Goal: Information Seeking & Learning: Learn about a topic

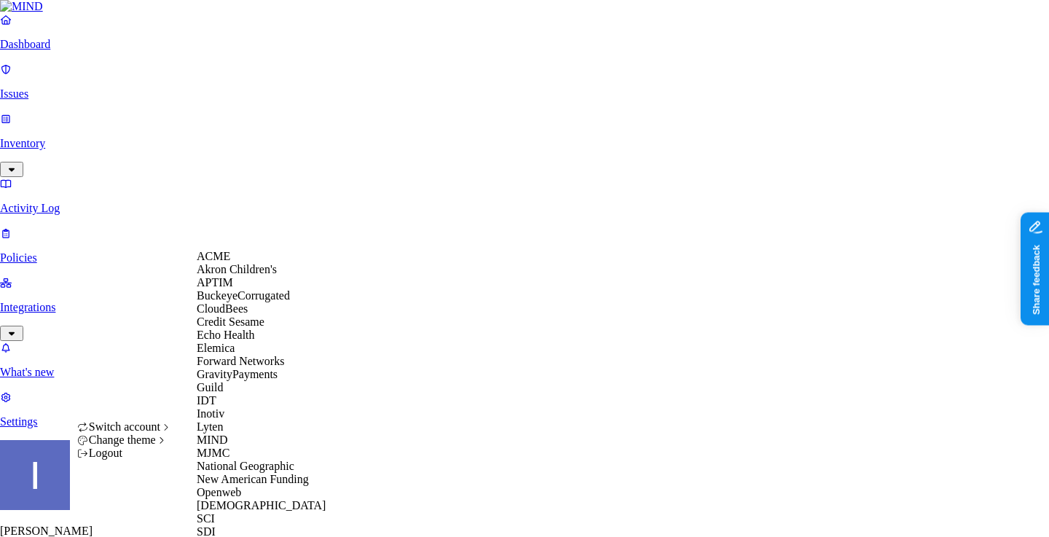
scroll to position [366, 0]
click at [251, 447] on div "MJMC" at bounding box center [267, 453] width 141 height 13
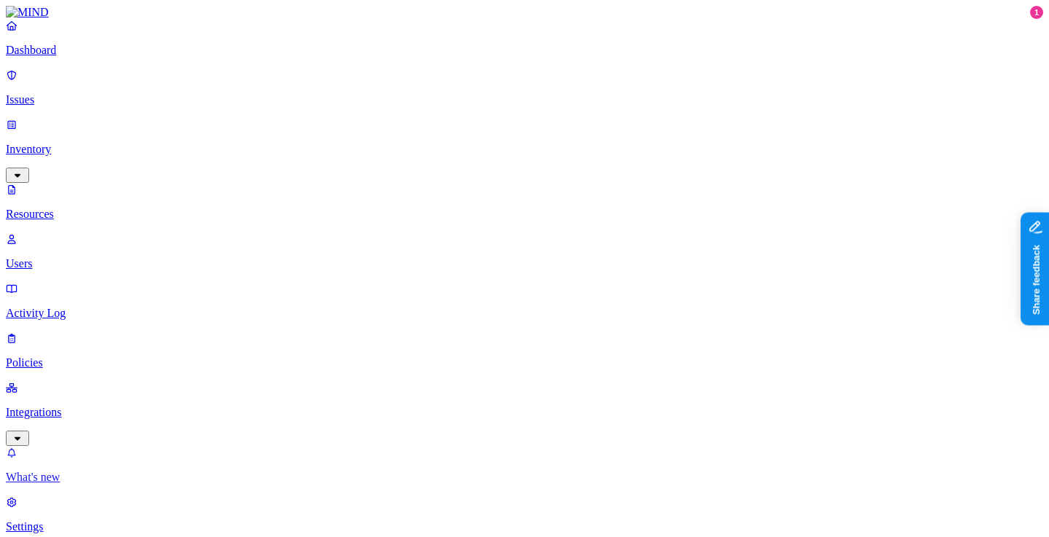
click at [93, 471] on p "What's new" at bounding box center [524, 477] width 1037 height 13
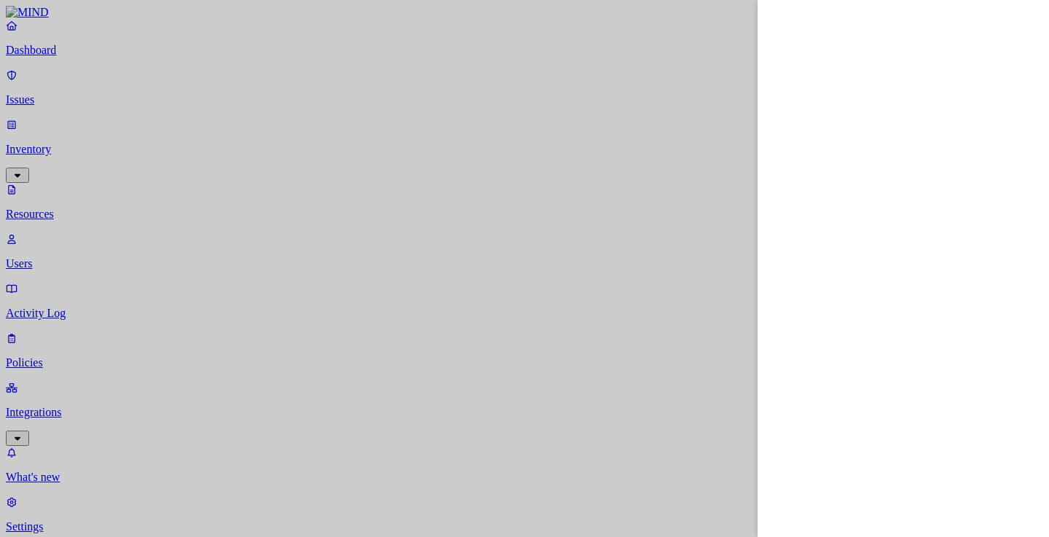
click at [346, 83] on div at bounding box center [524, 268] width 1049 height 537
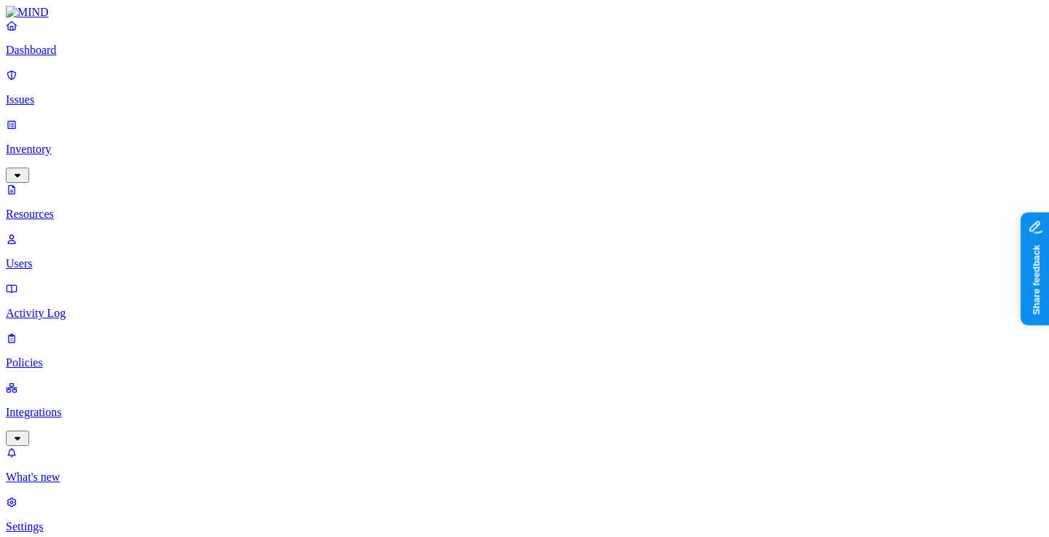
click at [119, 54] on link "Dashboard" at bounding box center [524, 38] width 1037 height 38
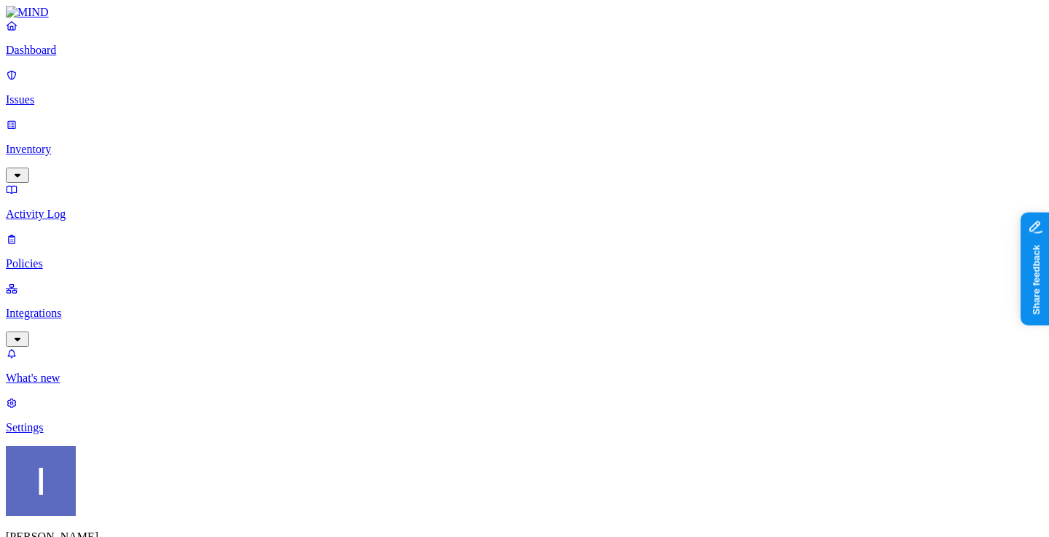
click at [85, 143] on p "Inventory" at bounding box center [524, 149] width 1037 height 13
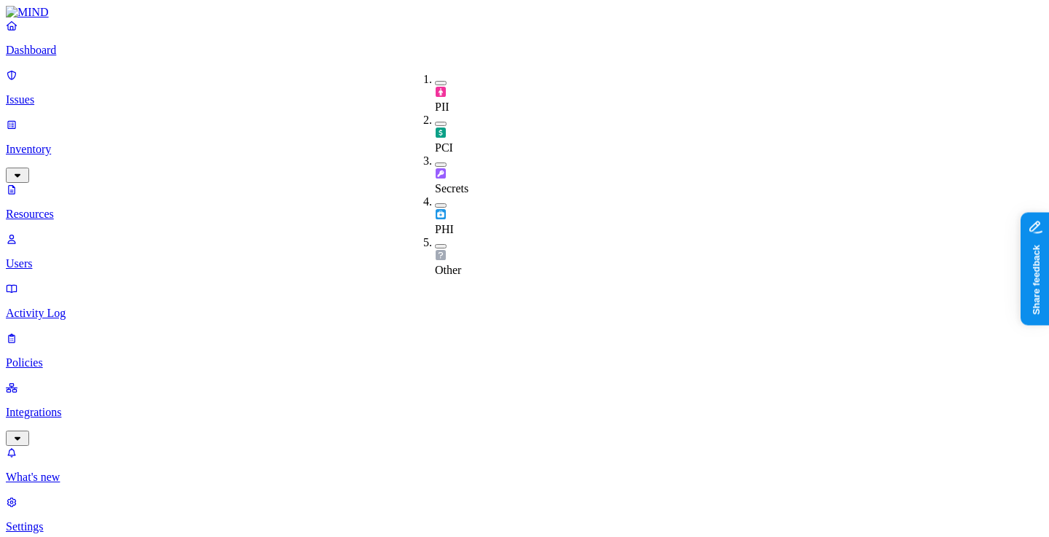
click at [453, 141] on span "PCI" at bounding box center [444, 147] width 18 height 12
click at [453, 144] on span "PCI" at bounding box center [444, 150] width 18 height 12
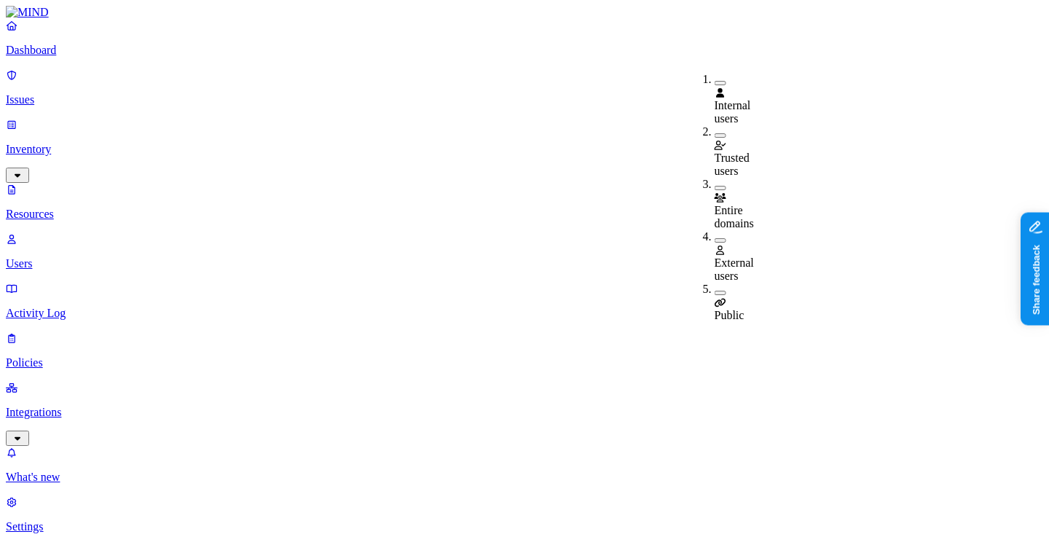
scroll to position [1, 0]
click at [715, 296] on div "Public" at bounding box center [715, 309] width 0 height 26
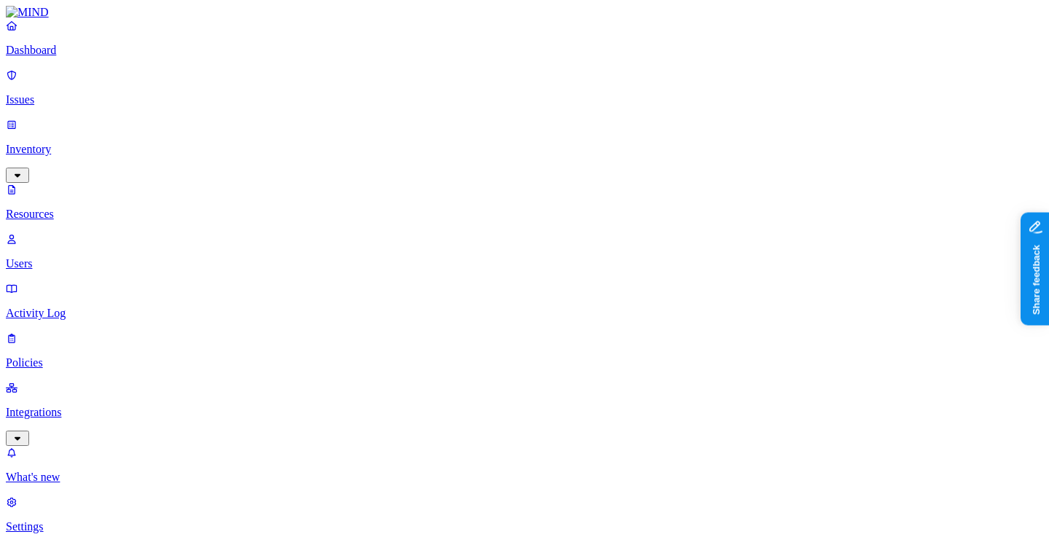
scroll to position [126, 0]
drag, startPoint x: 1020, startPoint y: 100, endPoint x: 1048, endPoint y: 100, distance: 28.4
drag, startPoint x: 1024, startPoint y: 102, endPoint x: 1048, endPoint y: 102, distance: 24.0
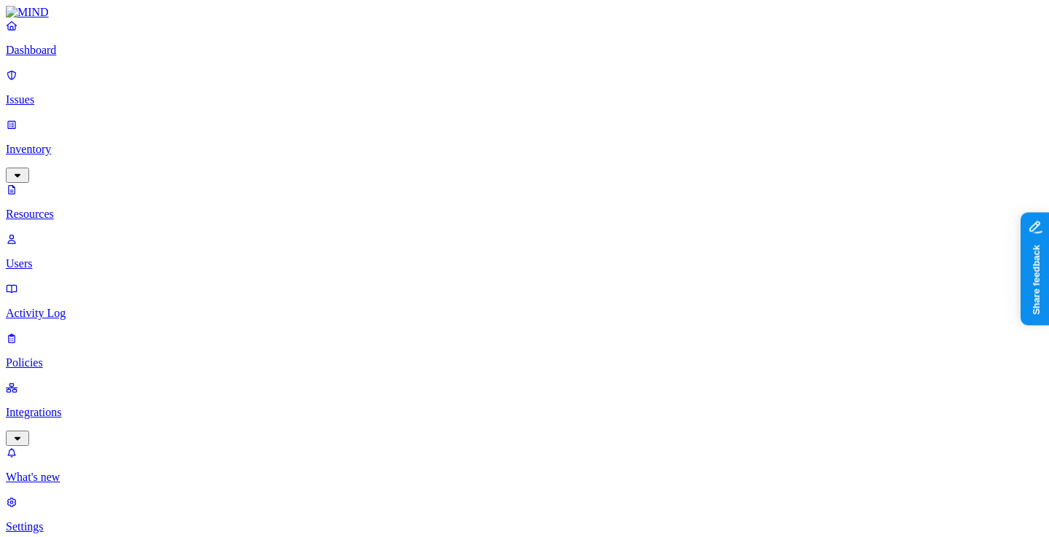
click at [435, 114] on div "PCI" at bounding box center [435, 134] width 0 height 41
click at [435, 157] on div "Secrets" at bounding box center [435, 177] width 0 height 41
click at [454, 225] on span "PHI" at bounding box center [444, 231] width 19 height 12
click at [454, 266] on span "Other" at bounding box center [448, 272] width 26 height 12
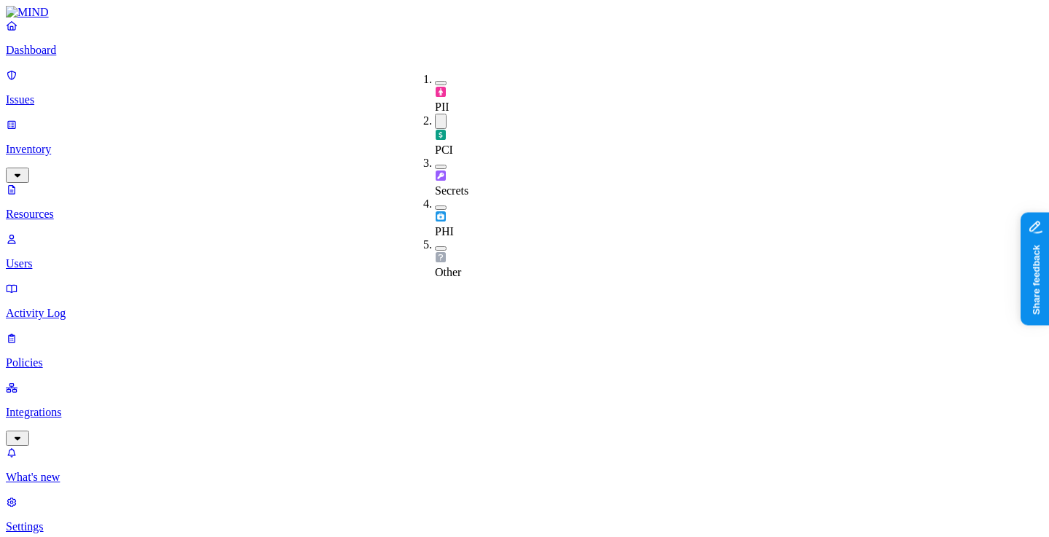
drag, startPoint x: 181, startPoint y: 100, endPoint x: 229, endPoint y: 103, distance: 48.2
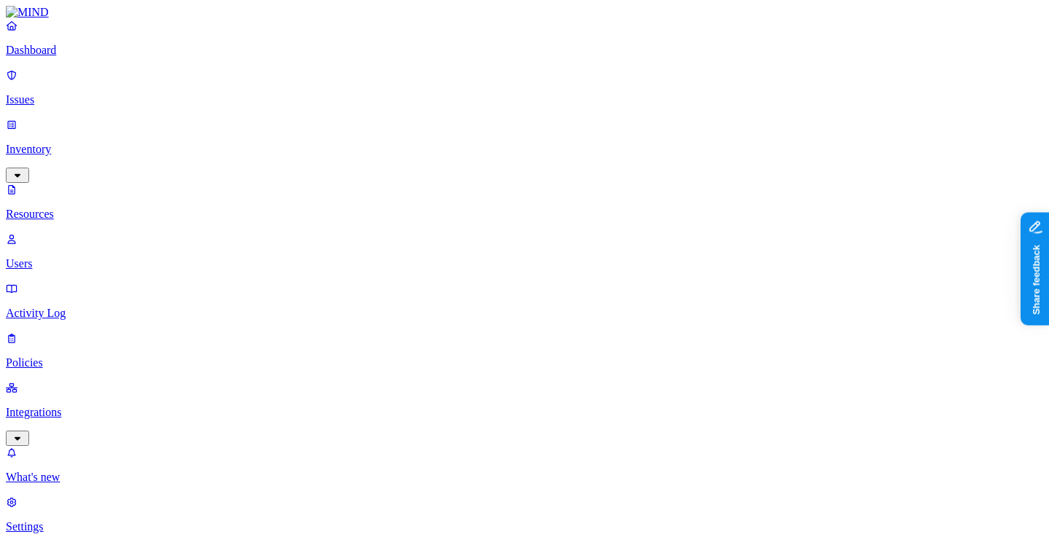
drag, startPoint x: 193, startPoint y: 101, endPoint x: 264, endPoint y: 98, distance: 71.5
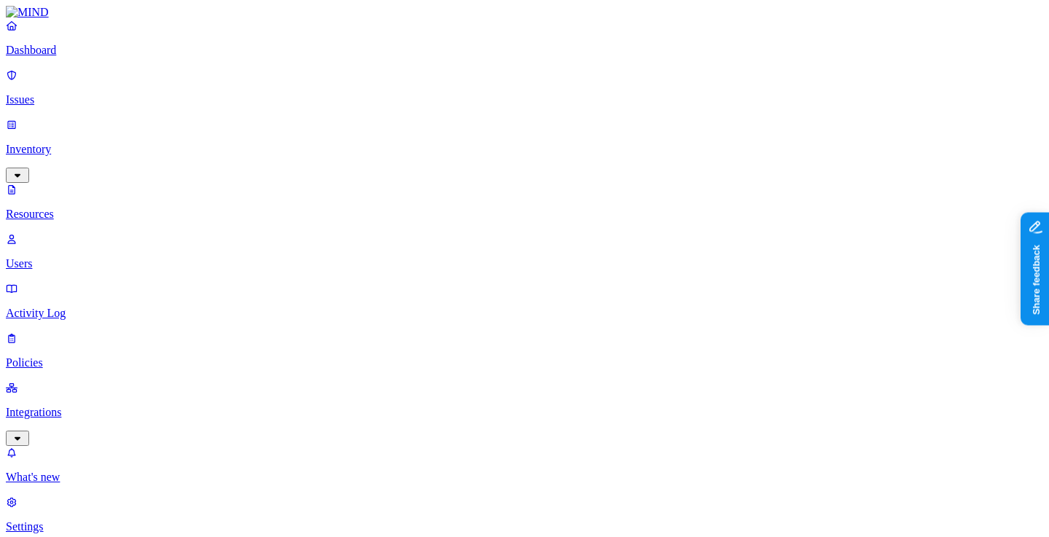
click at [158, 205] on nav "Dashboard Issues Inventory Resources Users Activity Log Policies Integrations W…" at bounding box center [524, 276] width 1037 height 514
drag, startPoint x: 265, startPoint y: 103, endPoint x: 200, endPoint y: 103, distance: 64.8
click at [145, 267] on nav "Dashboard Issues Inventory Resources Users Activity Log Policies Integrations W…" at bounding box center [524, 276] width 1037 height 514
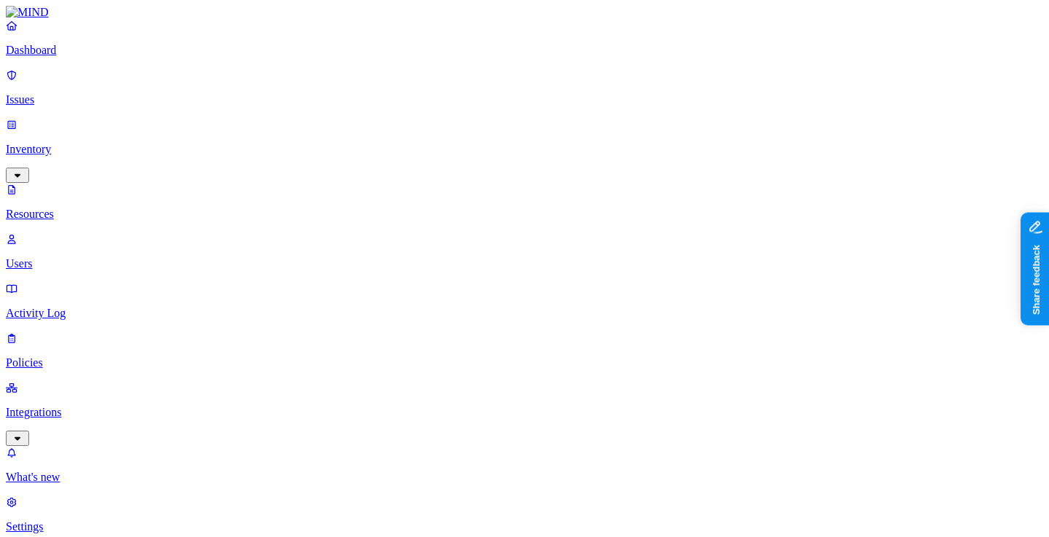
scroll to position [0, 28]
click at [111, 55] on link "Dashboard" at bounding box center [524, 38] width 1037 height 38
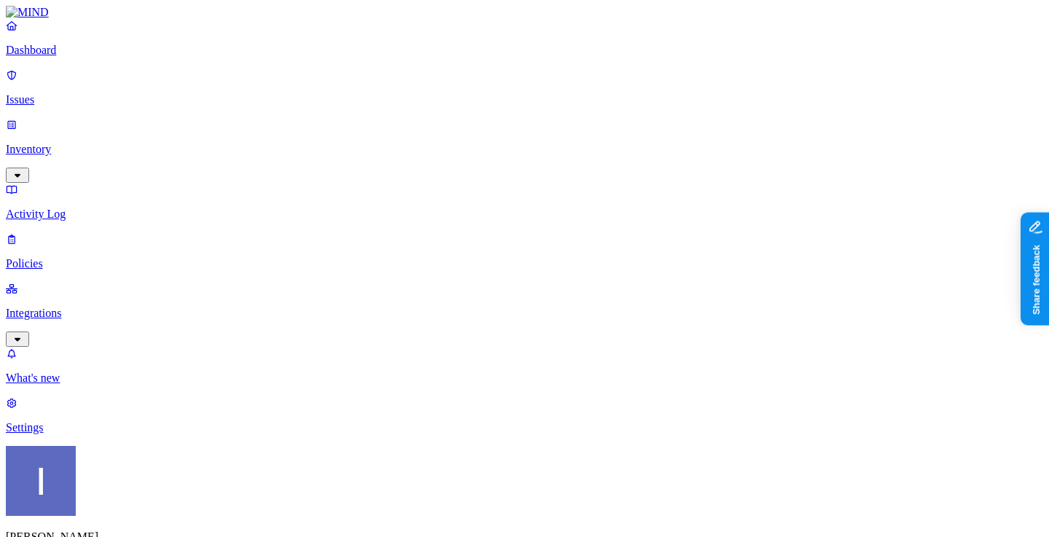
click at [89, 307] on p "Integrations" at bounding box center [524, 313] width 1037 height 13
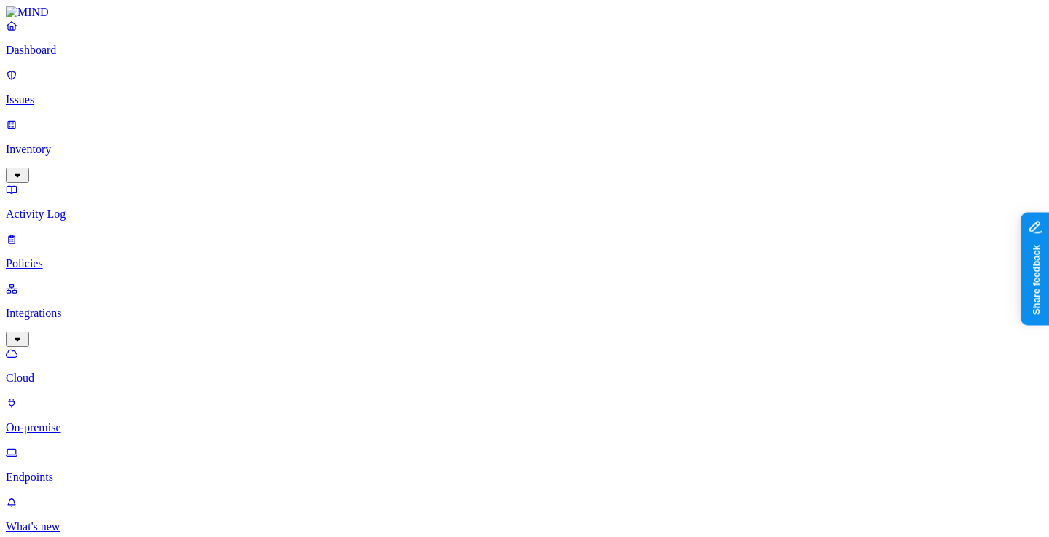
click at [92, 232] on link "Policies" at bounding box center [524, 251] width 1037 height 38
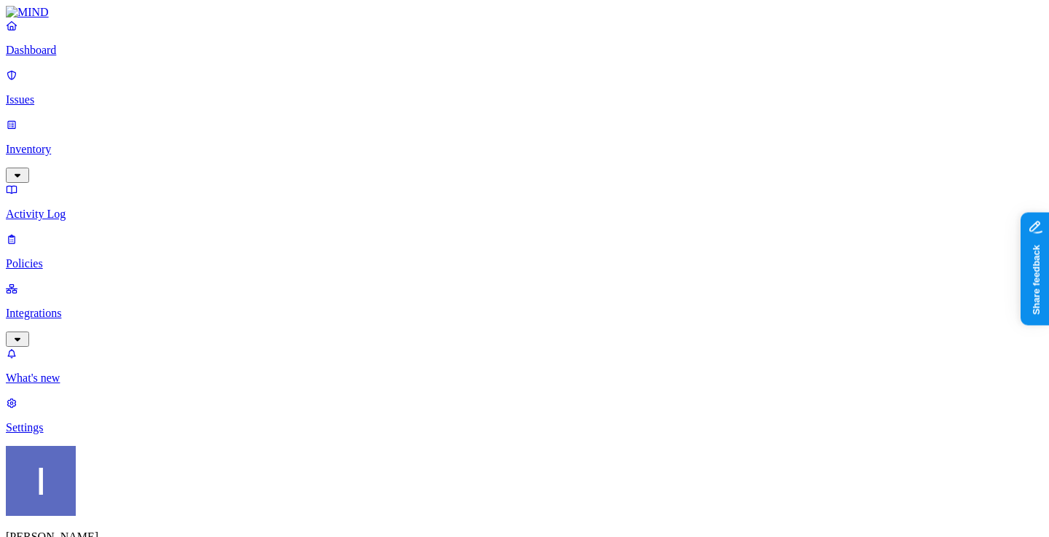
click at [113, 57] on p "Dashboard" at bounding box center [524, 50] width 1037 height 13
